Goal: Information Seeking & Learning: Learn about a topic

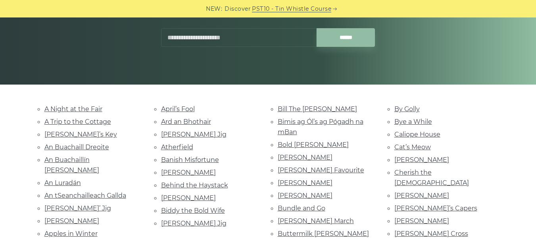
scroll to position [124, 0]
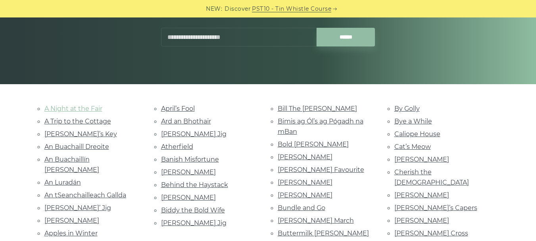
click at [83, 106] on link "A Night at the Fair" at bounding box center [73, 109] width 58 height 8
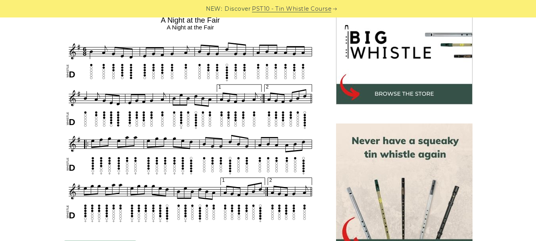
scroll to position [260, 0]
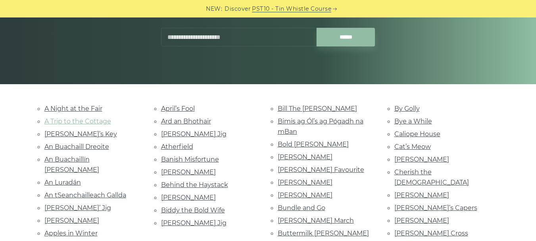
scroll to position [124, 0]
click at [65, 178] on link "An Luradán" at bounding box center [62, 182] width 36 height 8
click at [173, 112] on link "April’s Fool" at bounding box center [178, 109] width 34 height 8
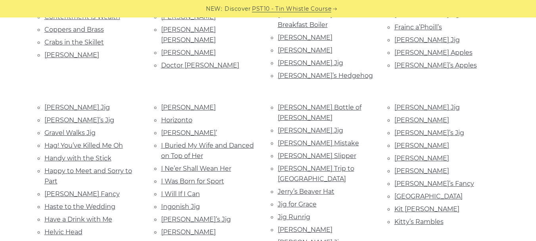
scroll to position [449, 0]
click at [222, 164] on link "I Ne’er Shall Wean Her" at bounding box center [196, 168] width 70 height 8
click at [191, 128] on link "Hughie Travers’" at bounding box center [189, 132] width 56 height 8
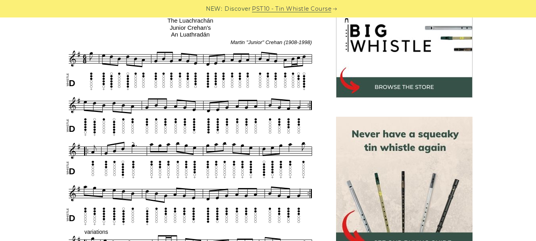
scroll to position [266, 0]
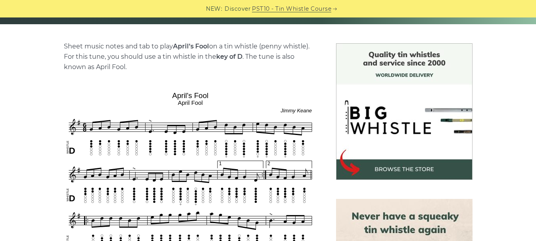
scroll to position [186, 0]
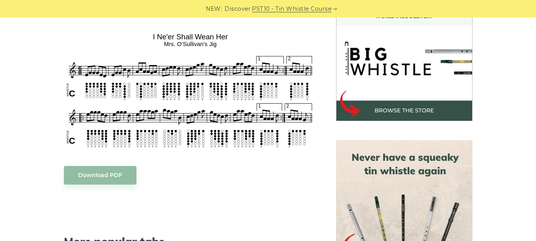
scroll to position [242, 0]
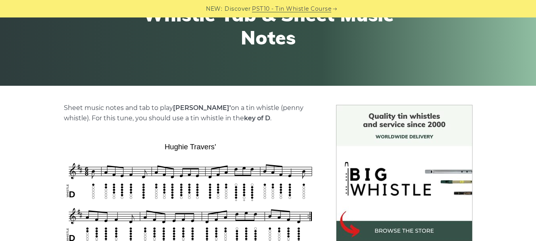
scroll to position [144, 0]
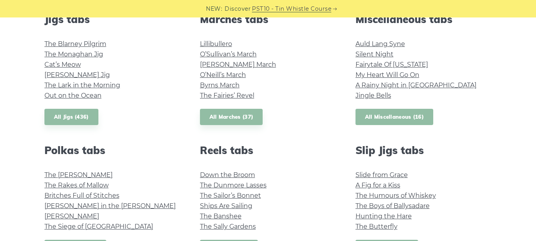
scroll to position [425, 0]
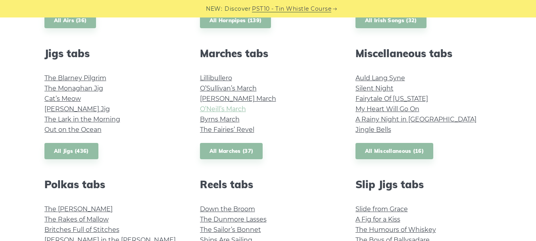
click at [234, 111] on link "O’Neill’s March" at bounding box center [223, 109] width 46 height 8
click at [69, 110] on link "Fraher’s Jig" at bounding box center [76, 109] width 65 height 8
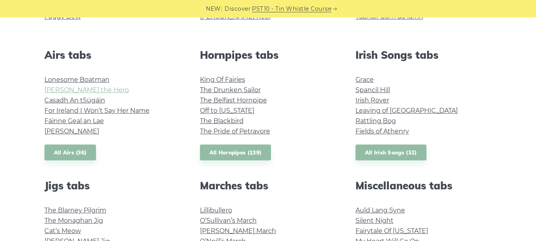
click at [69, 90] on link "Hector the Hero" at bounding box center [86, 90] width 84 height 8
click at [227, 79] on link "King Of Fairies" at bounding box center [222, 80] width 45 height 8
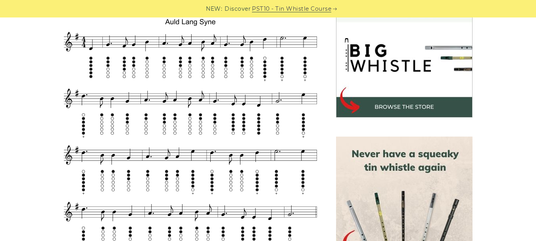
scroll to position [247, 0]
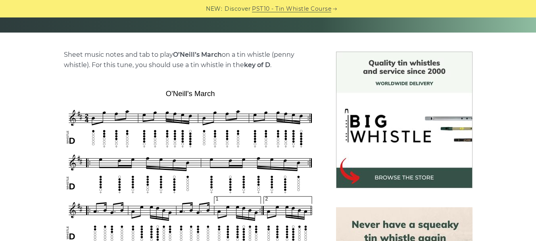
scroll to position [175, 0]
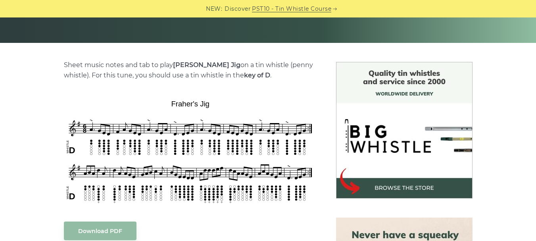
scroll to position [165, 0]
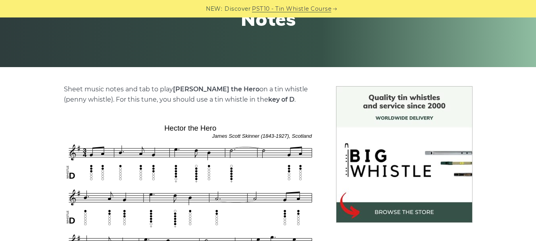
scroll to position [142, 0]
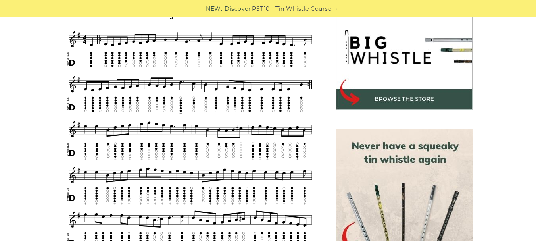
scroll to position [259, 0]
